Goal: Information Seeking & Learning: Learn about a topic

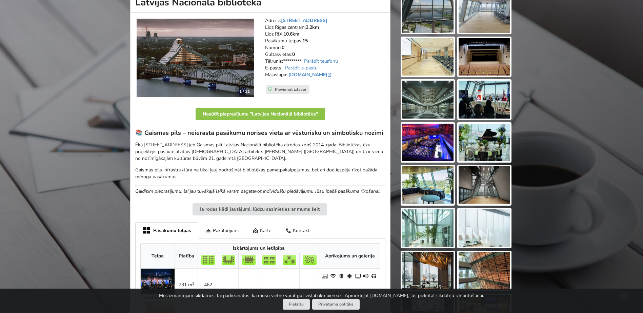
scroll to position [90, 0]
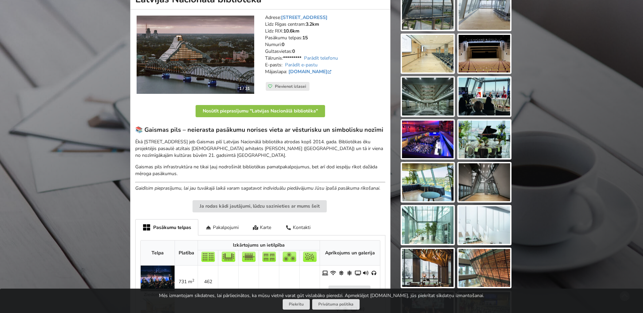
click at [429, 140] on img at bounding box center [428, 140] width 52 height 38
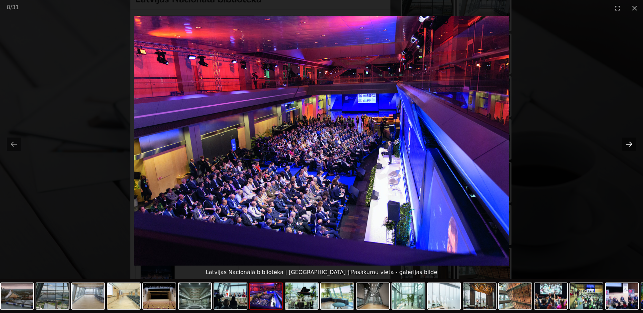
click at [628, 145] on button "Next slide" at bounding box center [629, 144] width 14 height 13
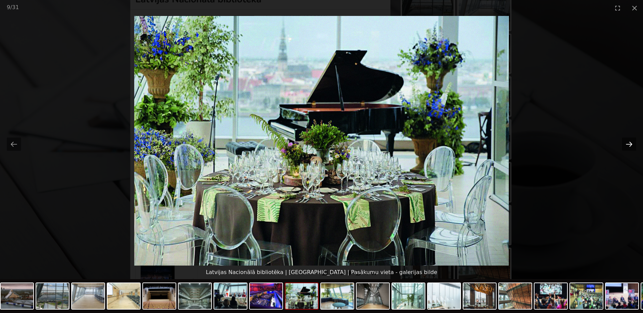
click at [628, 145] on button "Next slide" at bounding box center [629, 144] width 14 height 13
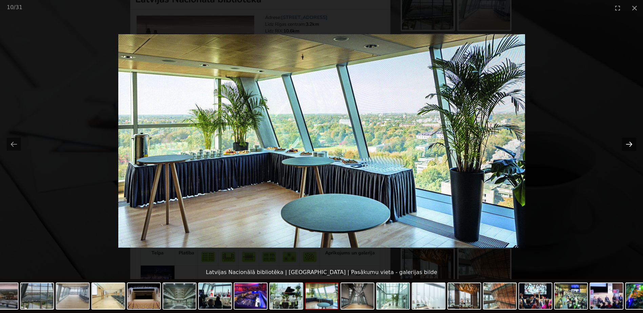
click at [628, 145] on button "Next slide" at bounding box center [629, 144] width 14 height 13
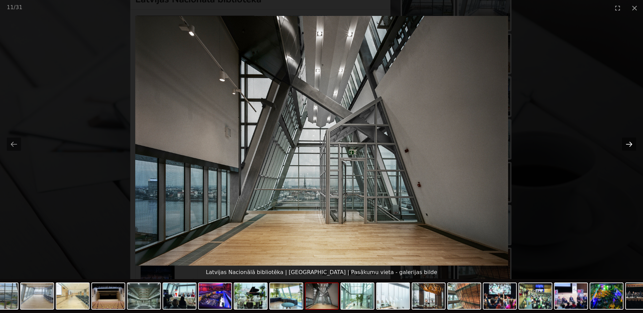
click at [628, 145] on button "Next slide" at bounding box center [629, 144] width 14 height 13
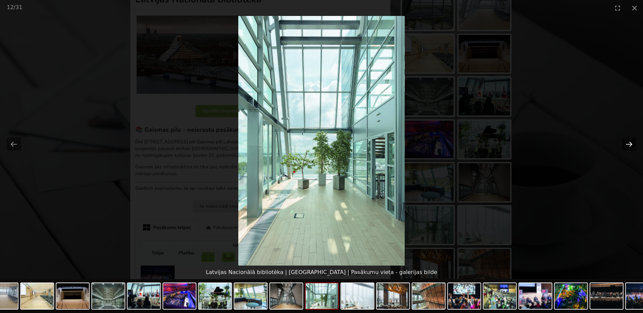
click at [628, 145] on button "Next slide" at bounding box center [629, 144] width 14 height 13
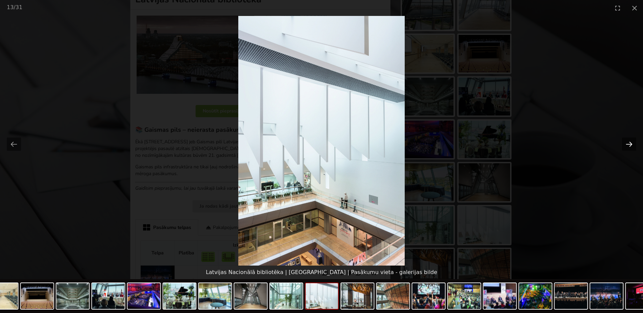
click at [628, 145] on button "Next slide" at bounding box center [629, 144] width 14 height 13
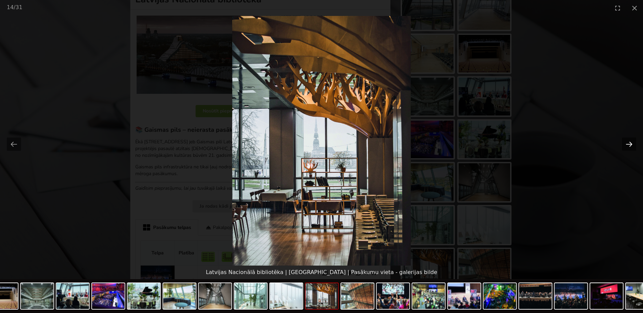
click at [628, 145] on button "Next slide" at bounding box center [629, 144] width 14 height 13
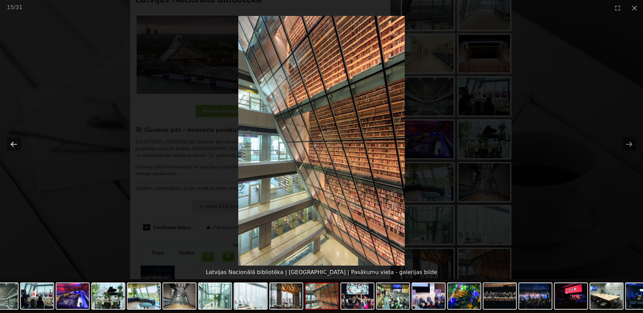
click at [14, 144] on button "Previous slide" at bounding box center [14, 144] width 14 height 13
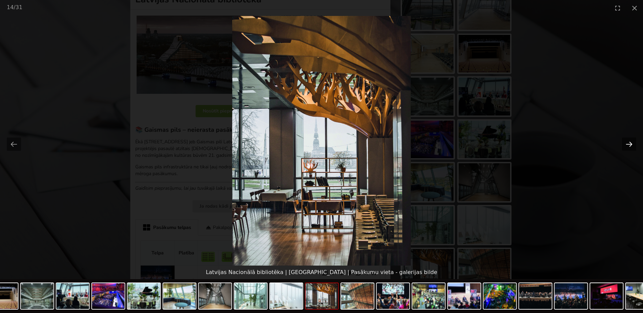
click at [630, 143] on button "Next slide" at bounding box center [629, 144] width 14 height 13
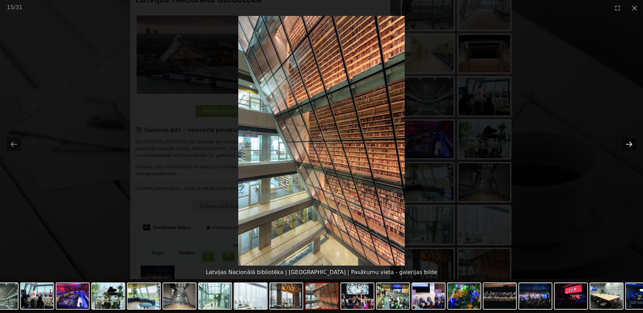
click at [630, 143] on button "Next slide" at bounding box center [629, 144] width 14 height 13
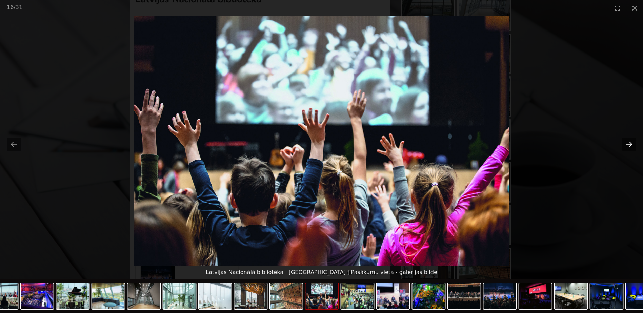
click at [630, 143] on button "Next slide" at bounding box center [629, 144] width 14 height 13
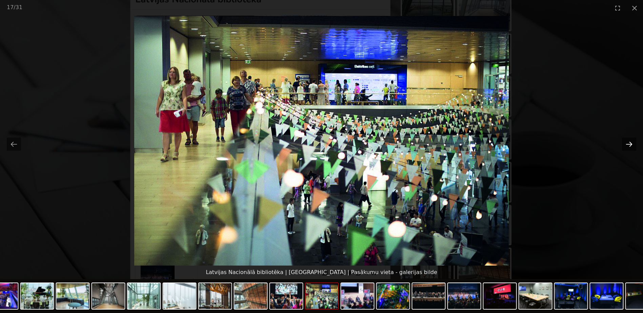
click at [630, 143] on button "Next slide" at bounding box center [629, 144] width 14 height 13
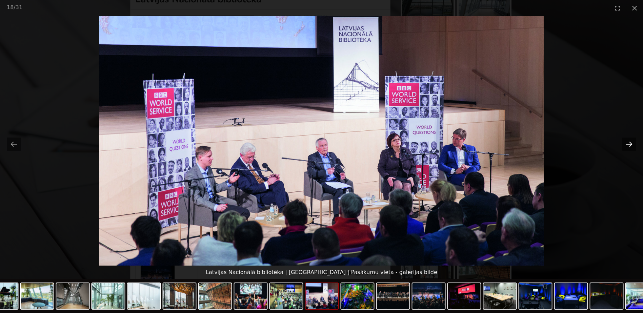
click at [630, 143] on button "Next slide" at bounding box center [629, 144] width 14 height 13
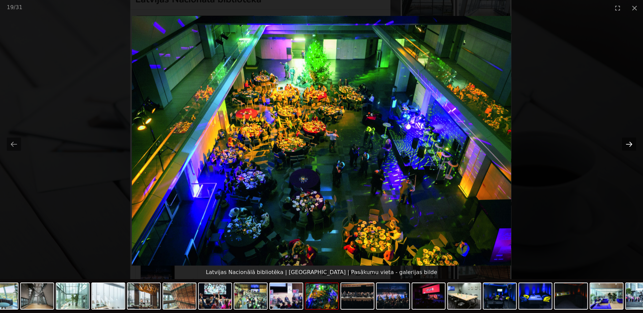
click at [630, 143] on button "Next slide" at bounding box center [629, 144] width 14 height 13
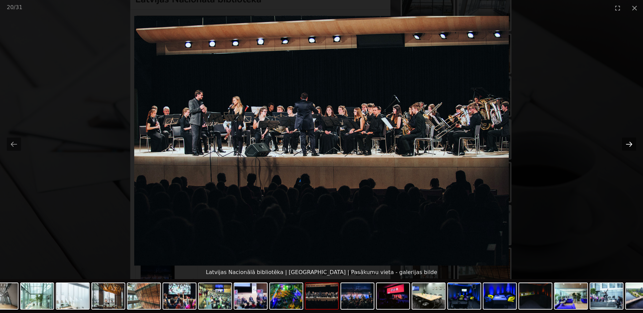
click at [630, 143] on button "Next slide" at bounding box center [629, 144] width 14 height 13
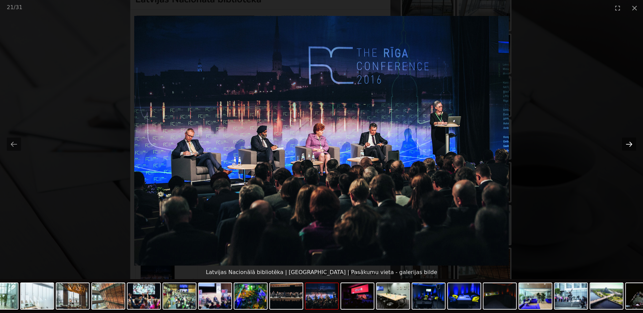
click at [630, 143] on button "Next slide" at bounding box center [629, 144] width 14 height 13
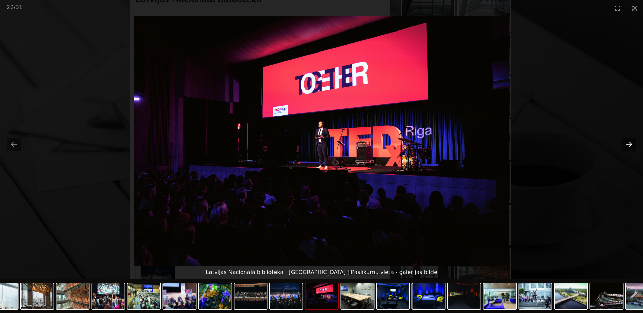
click at [630, 143] on button "Next slide" at bounding box center [629, 144] width 14 height 13
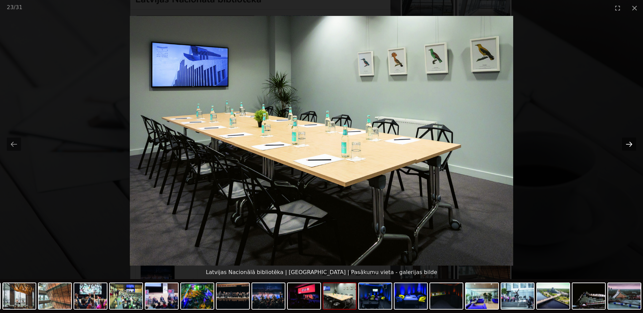
click at [630, 143] on button "Next slide" at bounding box center [629, 144] width 14 height 13
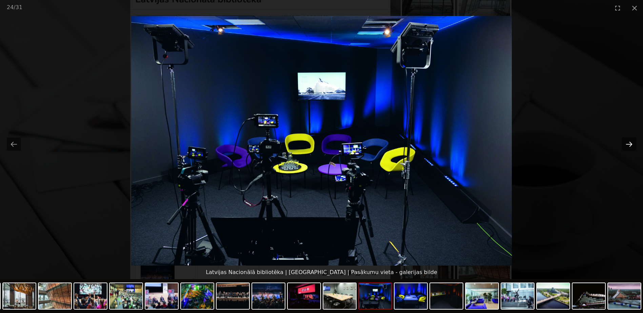
click at [630, 143] on button "Next slide" at bounding box center [629, 144] width 14 height 13
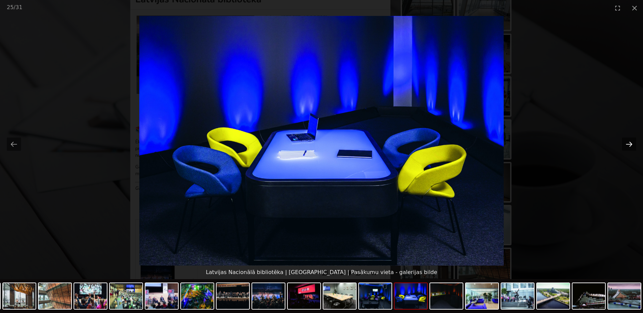
click at [630, 143] on button "Next slide" at bounding box center [629, 144] width 14 height 13
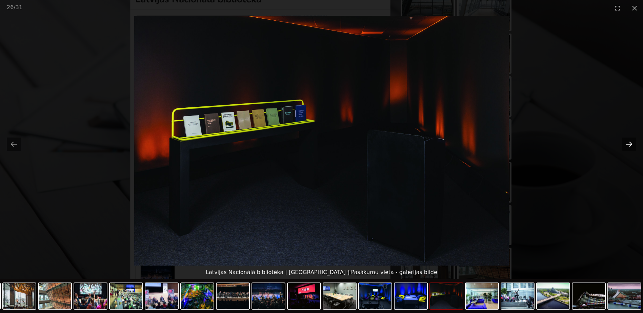
click at [630, 143] on button "Next slide" at bounding box center [629, 144] width 14 height 13
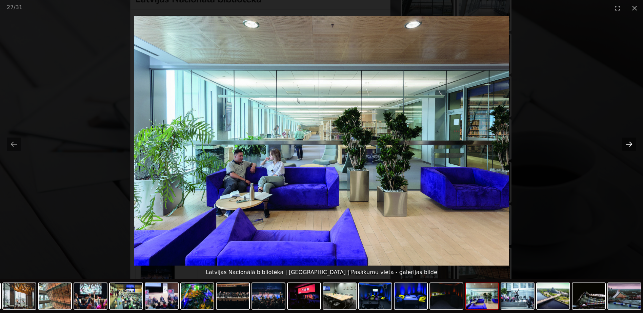
click at [630, 143] on button "Next slide" at bounding box center [629, 144] width 14 height 13
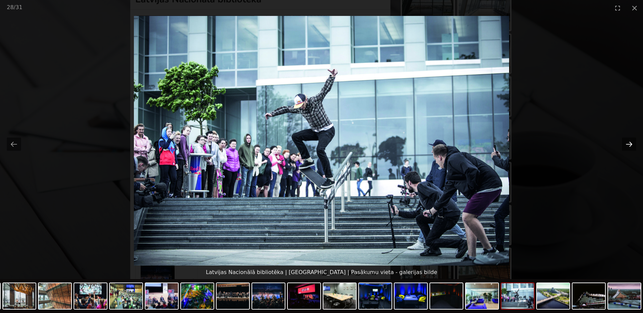
click at [630, 143] on button "Next slide" at bounding box center [629, 144] width 14 height 13
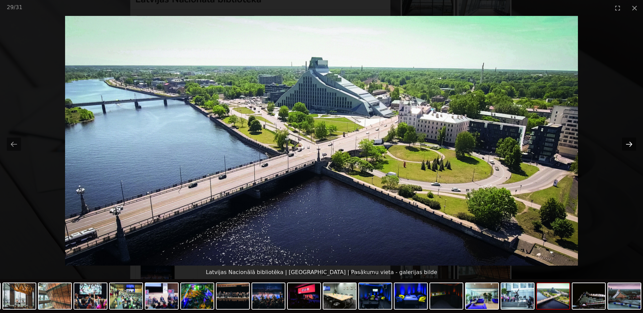
click at [630, 143] on button "Next slide" at bounding box center [629, 144] width 14 height 13
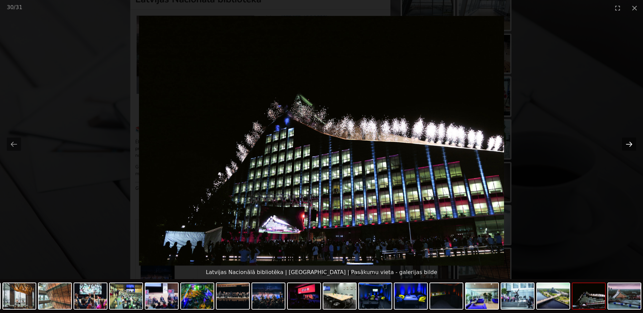
click at [630, 143] on button "Next slide" at bounding box center [629, 144] width 14 height 13
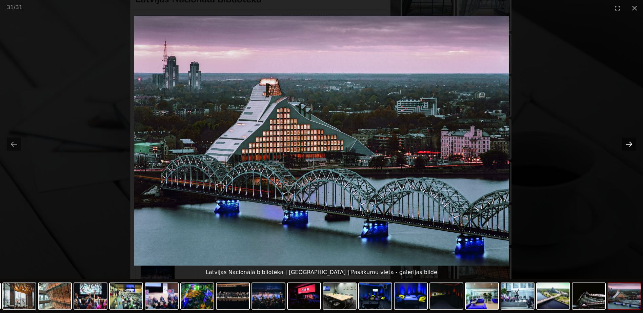
click at [630, 143] on button "Next slide" at bounding box center [629, 144] width 14 height 13
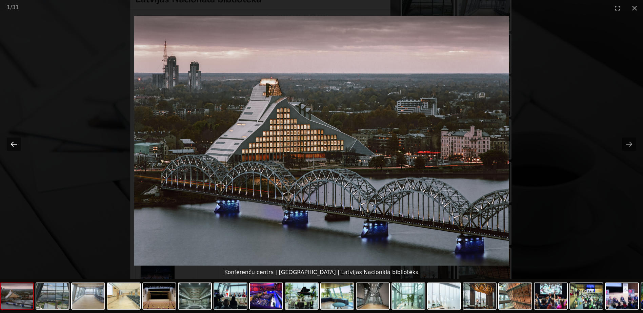
click at [13, 145] on button "Previous slide" at bounding box center [14, 144] width 14 height 13
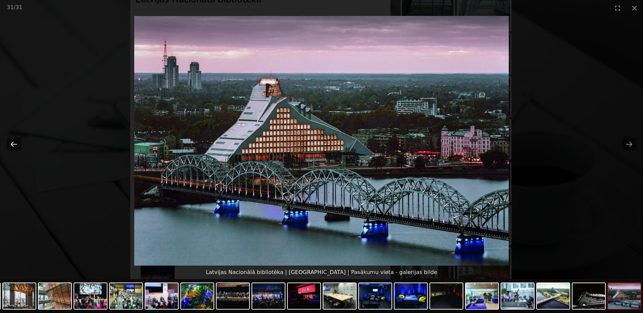
click at [13, 145] on button "Previous slide" at bounding box center [14, 144] width 14 height 13
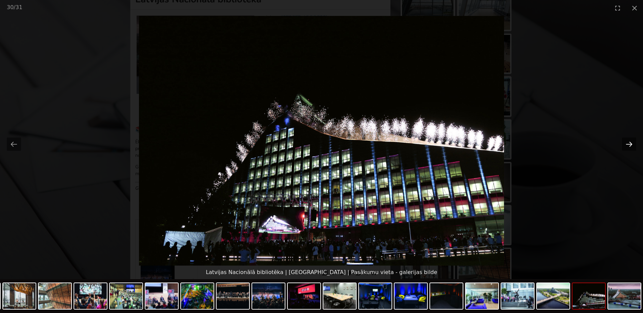
click at [628, 146] on button "Next slide" at bounding box center [629, 144] width 14 height 13
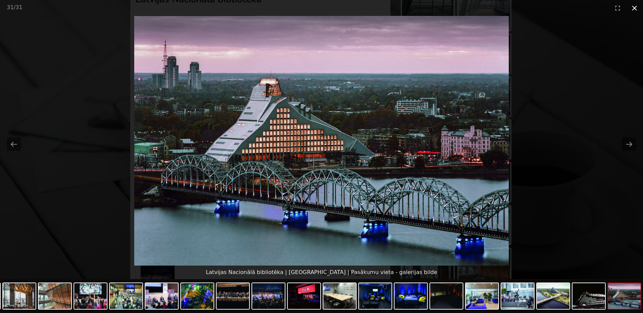
click at [635, 8] on button "Close gallery" at bounding box center [634, 8] width 17 height 16
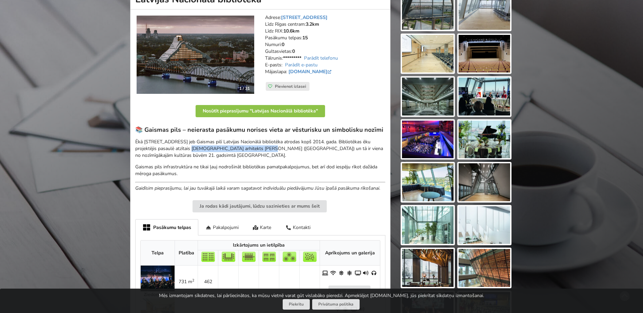
drag, startPoint x: 192, startPoint y: 148, endPoint x: 263, endPoint y: 148, distance: 70.8
click at [263, 148] on p "Ēkā [STREET_ADDRESS] jeb Gaismas pilī Latvijas Nacionālā bibliotēka atrodas kop…" at bounding box center [260, 149] width 250 height 20
copy p "[DEMOGRAPHIC_DATA] arhitekts [PERSON_NAME]"
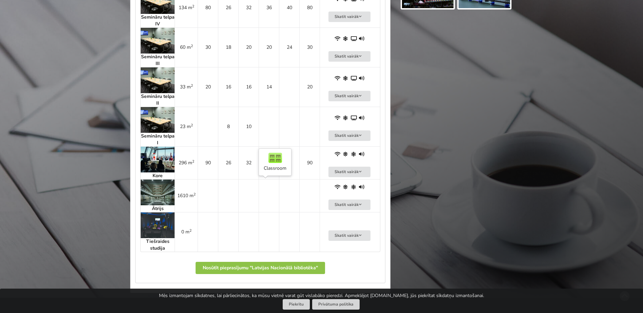
scroll to position [713, 0]
click at [361, 173] on icon at bounding box center [360, 171] width 5 height 4
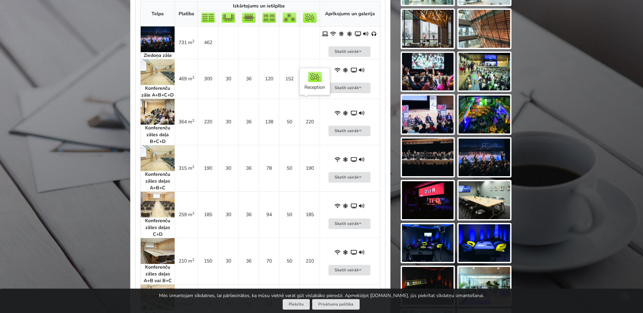
scroll to position [329, 0]
click at [363, 88] on button "Skatīt vairāk" at bounding box center [349, 88] width 42 height 11
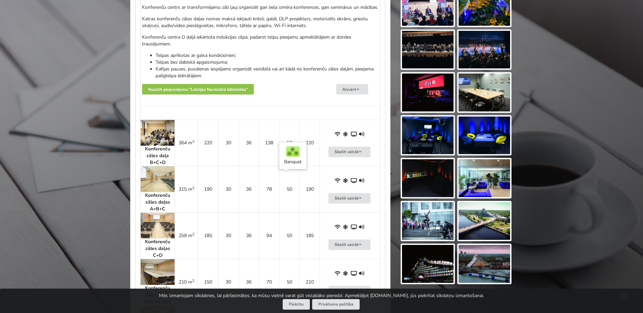
scroll to position [438, 0]
click at [361, 154] on icon at bounding box center [360, 151] width 5 height 4
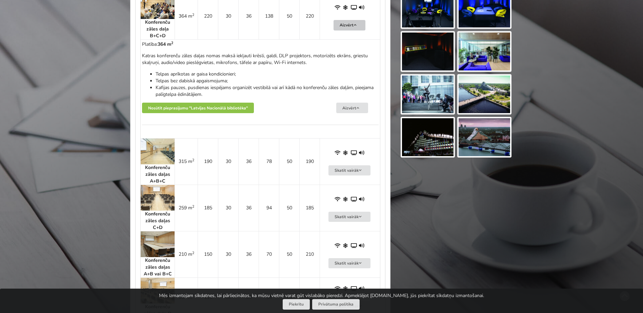
scroll to position [564, 0]
click at [162, 206] on img at bounding box center [158, 198] width 34 height 26
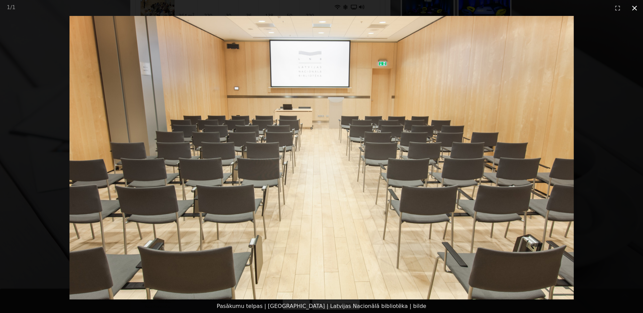
click at [636, 9] on button "Close gallery" at bounding box center [634, 8] width 17 height 16
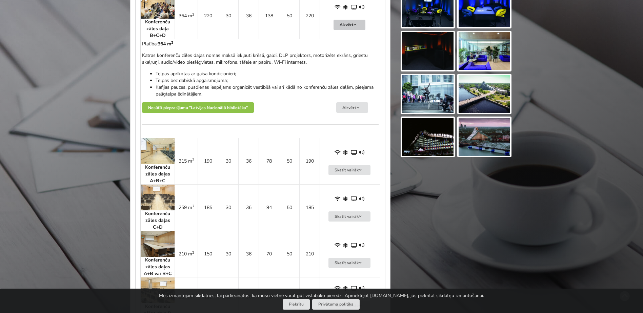
click at [159, 162] on img at bounding box center [158, 151] width 34 height 26
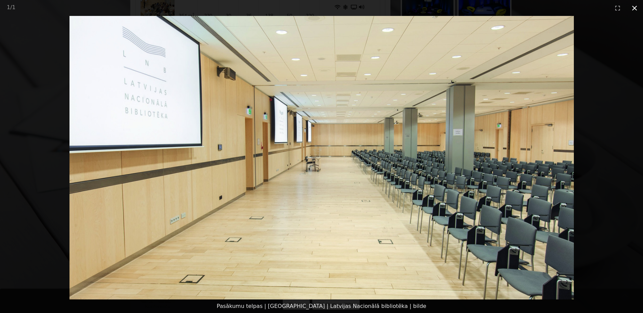
click at [634, 8] on button "Close gallery" at bounding box center [634, 8] width 17 height 16
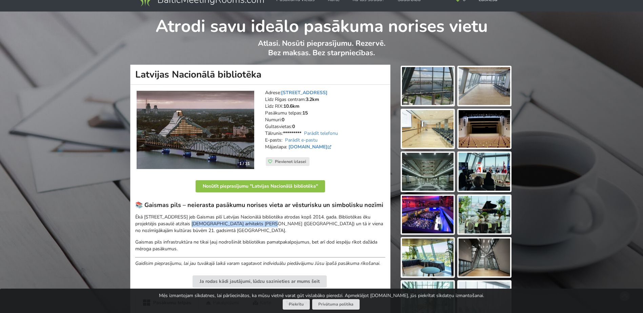
scroll to position [0, 0]
